Goal: Obtain resource: Obtain resource

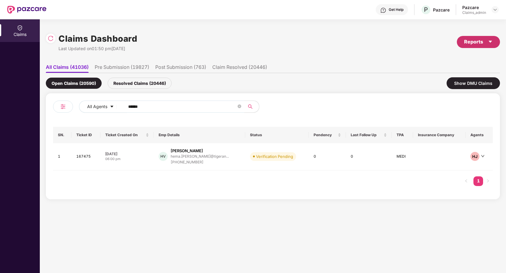
click at [481, 43] on div "Reports" at bounding box center [479, 42] width 29 height 8
click at [468, 56] on div "Claims Report" at bounding box center [463, 58] width 68 height 7
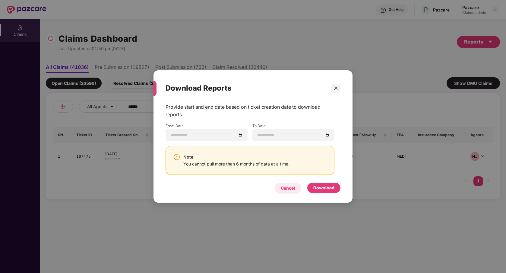
click at [291, 187] on div "Cancel" at bounding box center [288, 188] width 14 height 7
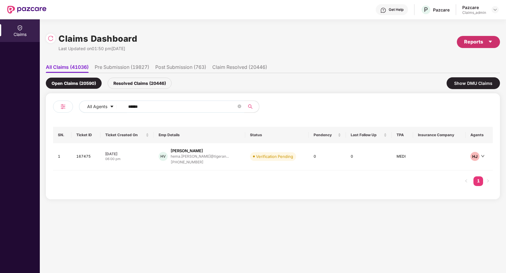
click at [474, 39] on div "Reports" at bounding box center [479, 42] width 29 height 8
click at [455, 71] on div "Claims Pendency Report" at bounding box center [453, 70] width 49 height 7
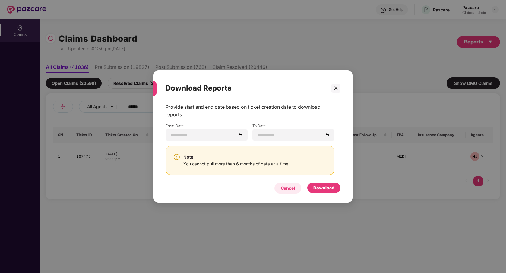
click at [280, 190] on div "Cancel" at bounding box center [288, 188] width 27 height 11
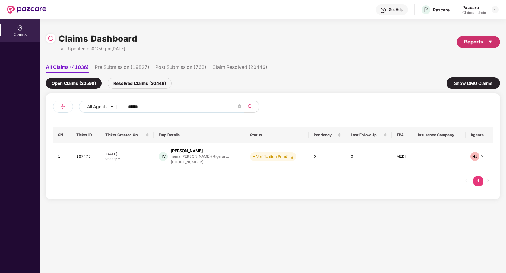
click at [476, 40] on div "Reports" at bounding box center [479, 42] width 29 height 8
click at [442, 56] on div "Claims Report" at bounding box center [442, 58] width 27 height 7
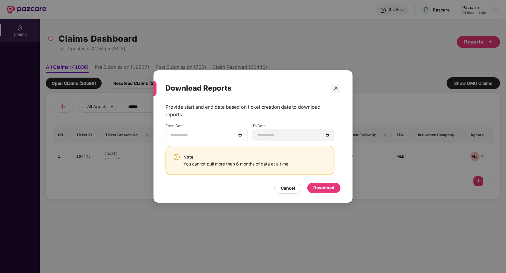
click at [228, 133] on input at bounding box center [204, 135] width 66 height 7
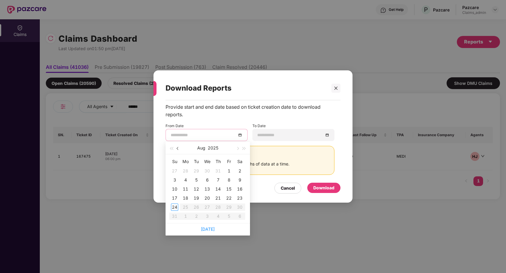
click at [177, 149] on button "button" at bounding box center [178, 148] width 7 height 12
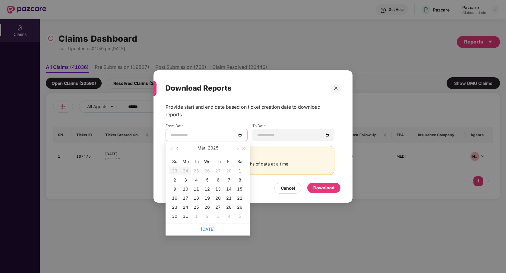
click at [177, 149] on button "button" at bounding box center [178, 148] width 7 height 12
type input "**********"
click at [196, 207] on div "25" at bounding box center [196, 206] width 7 height 7
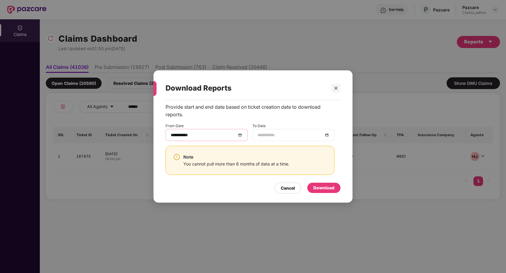
click at [293, 133] on input at bounding box center [291, 135] width 66 height 7
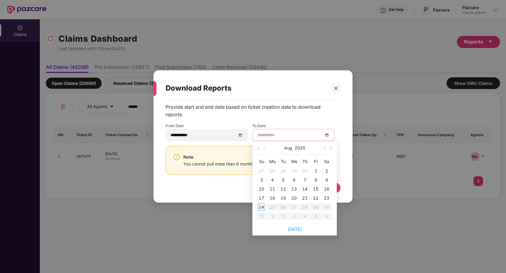
type input "**********"
click at [262, 206] on div "24" at bounding box center [261, 206] width 7 height 7
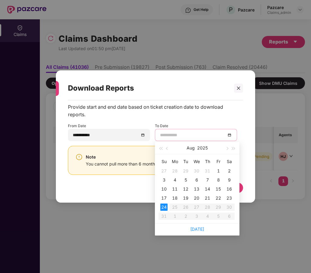
type input "**********"
click at [135, 185] on div "Cancel Download" at bounding box center [155, 187] width 175 height 14
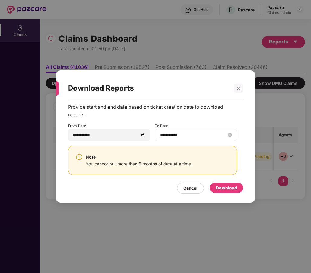
click at [209, 134] on input "**********" at bounding box center [193, 135] width 66 height 7
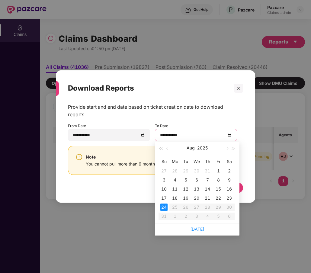
click at [117, 189] on div "Cancel Download" at bounding box center [155, 187] width 175 height 14
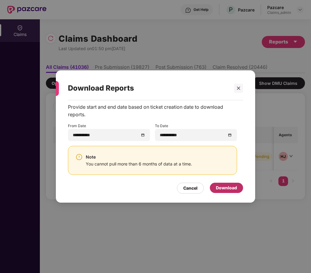
click at [222, 189] on div "Download" at bounding box center [226, 187] width 21 height 7
click at [236, 89] on icon "close" at bounding box center [238, 88] width 4 height 4
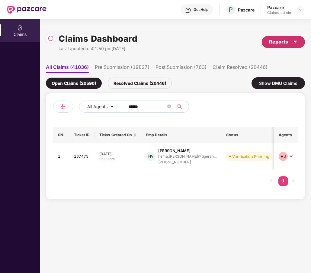
click at [275, 44] on div "Reports" at bounding box center [283, 42] width 29 height 8
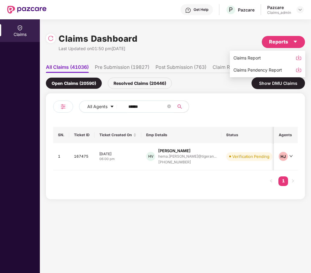
click at [259, 68] on div "Claims Pendency Report" at bounding box center [257, 70] width 49 height 7
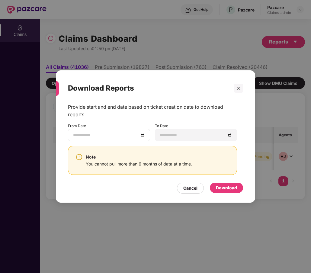
click at [139, 133] on div at bounding box center [109, 135] width 72 height 7
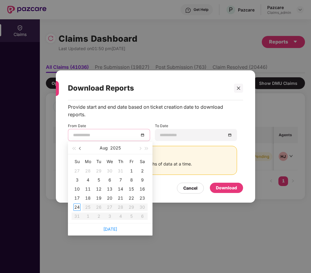
click at [79, 149] on span "button" at bounding box center [80, 148] width 3 height 3
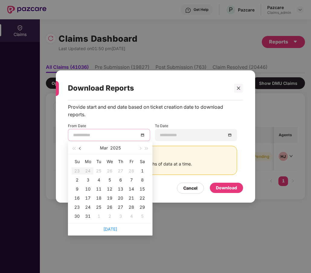
click at [79, 149] on span "button" at bounding box center [80, 148] width 3 height 3
click at [139, 150] on button "button" at bounding box center [139, 148] width 7 height 12
type input "**********"
click at [97, 206] on div "25" at bounding box center [98, 206] width 7 height 7
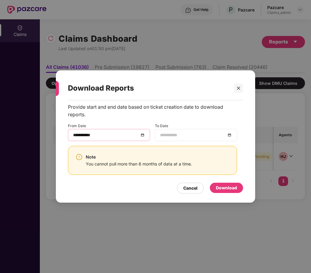
click at [214, 135] on input at bounding box center [193, 135] width 66 height 7
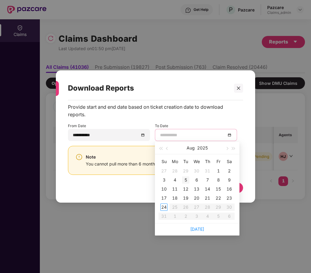
type input "**********"
click at [166, 208] on div "24" at bounding box center [163, 206] width 7 height 7
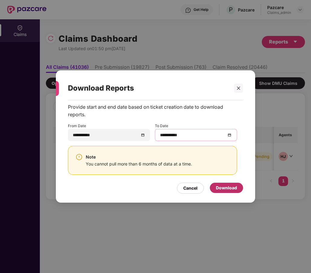
click at [231, 191] on div "Download" at bounding box center [226, 188] width 33 height 10
